Goal: Transaction & Acquisition: Purchase product/service

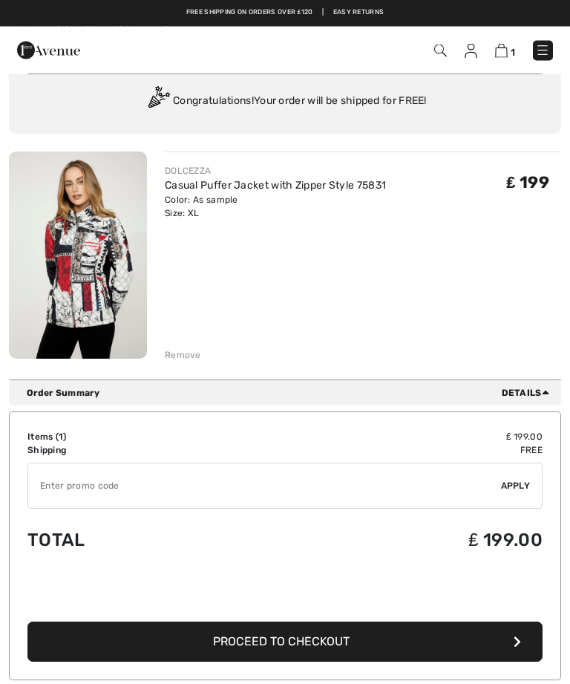
scroll to position [48, 0]
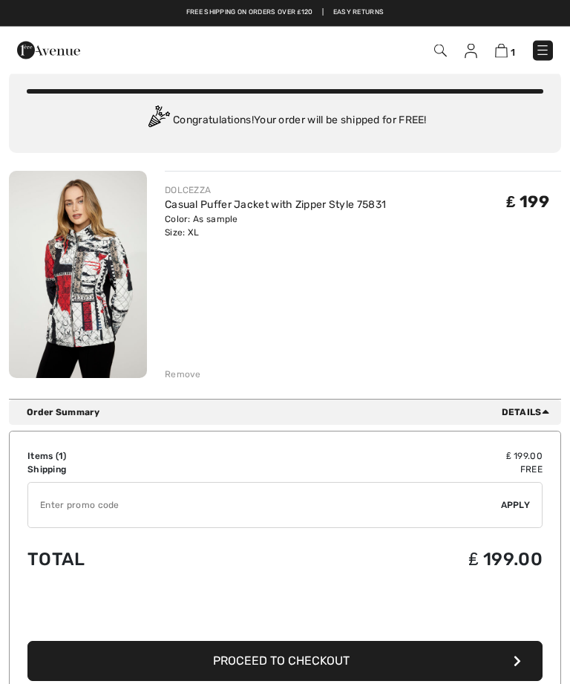
click at [536, 411] on span "Details" at bounding box center [528, 412] width 53 height 13
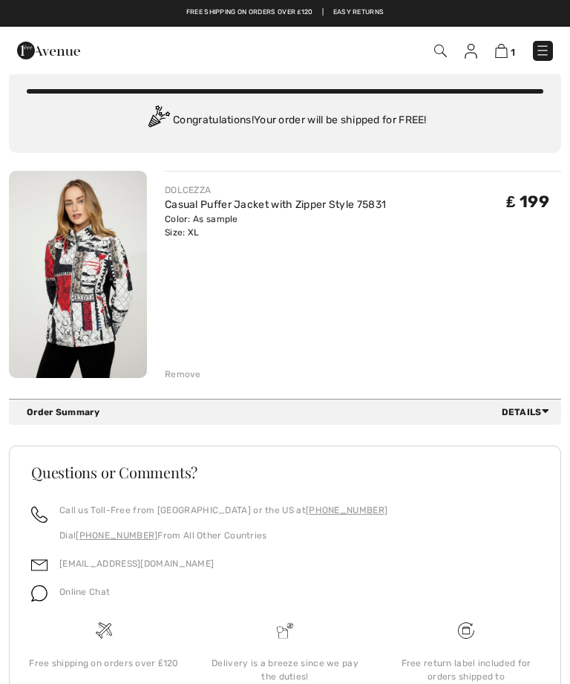
click at [183, 370] on div "Remove" at bounding box center [183, 374] width 36 height 13
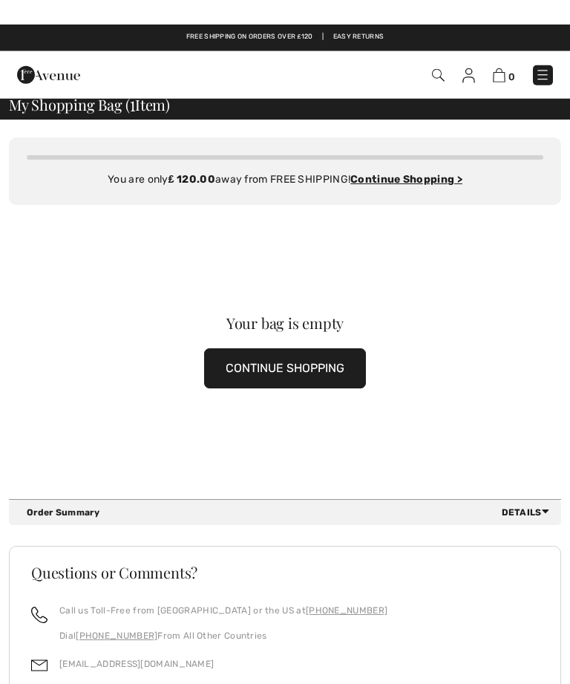
scroll to position [0, 0]
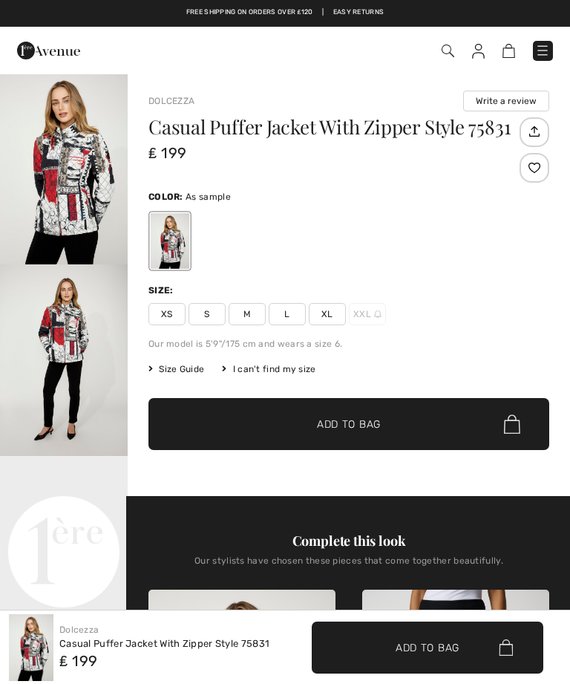
checkbox input "true"
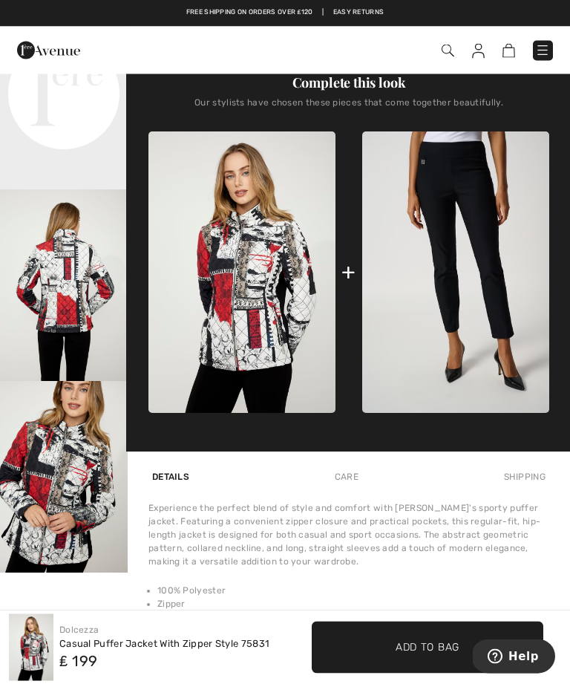
scroll to position [457, 0]
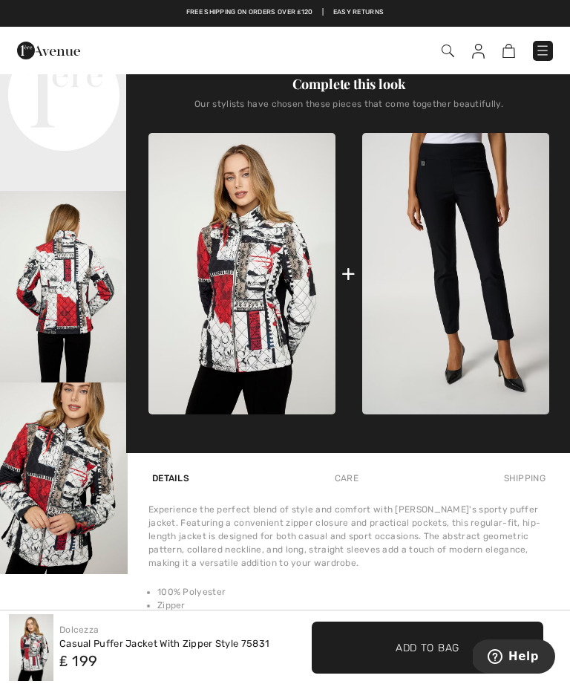
click at [494, 242] on img at bounding box center [455, 273] width 187 height 281
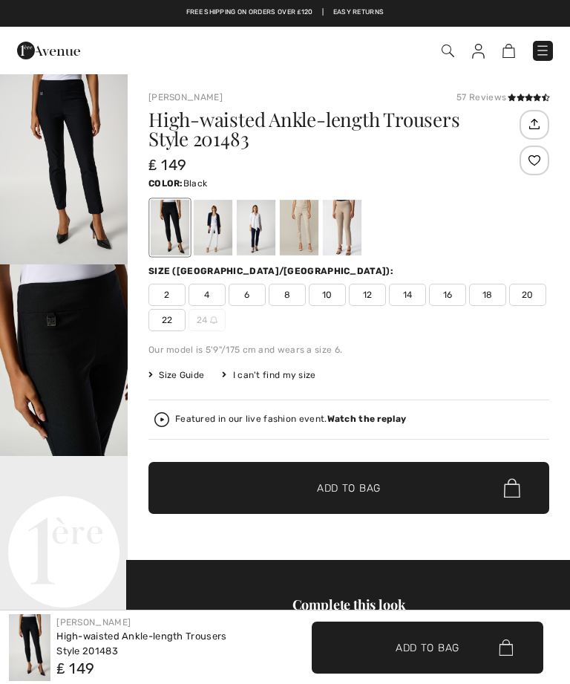
checkbox input "true"
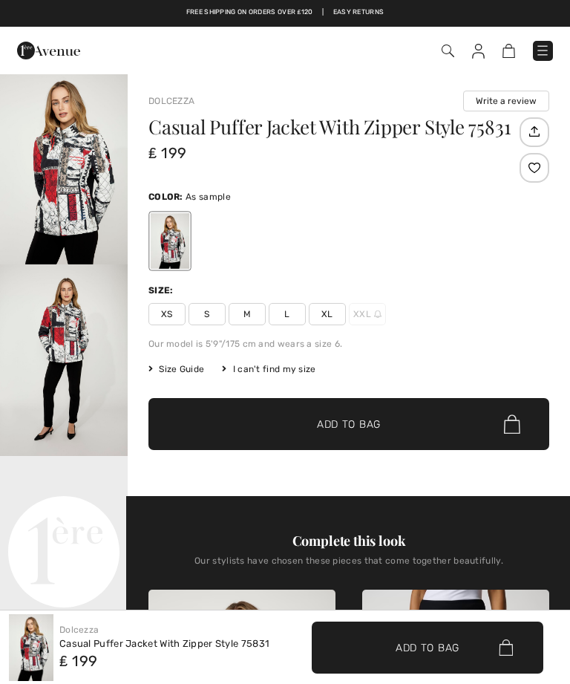
checkbox input "true"
